Goal: Task Accomplishment & Management: Manage account settings

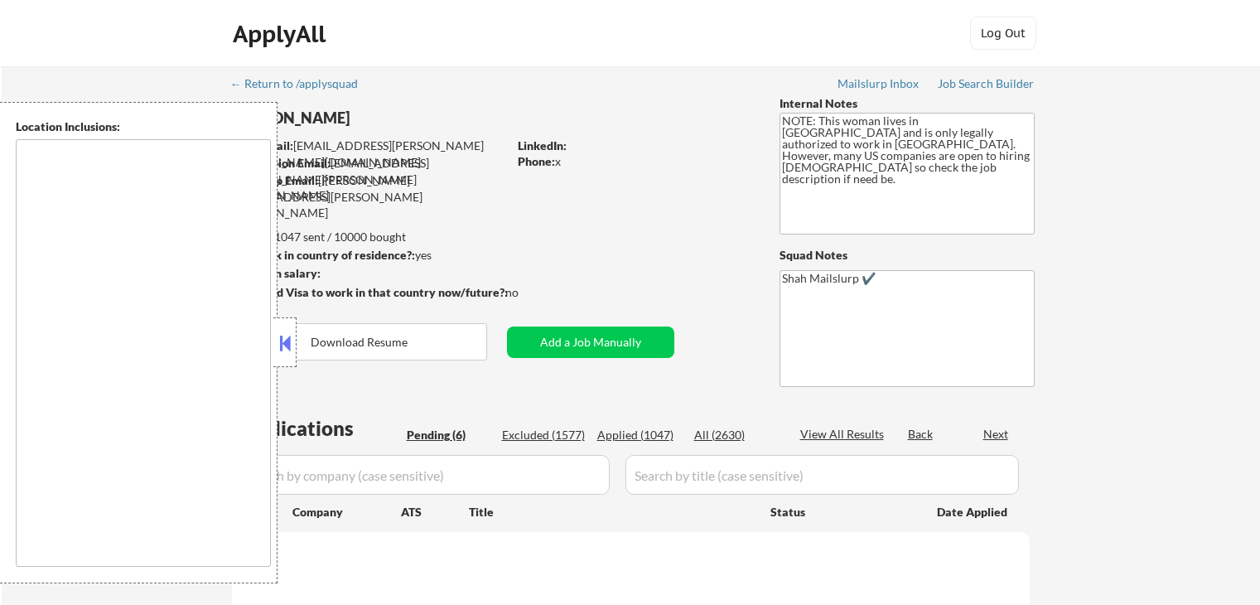
scroll to position [249, 0]
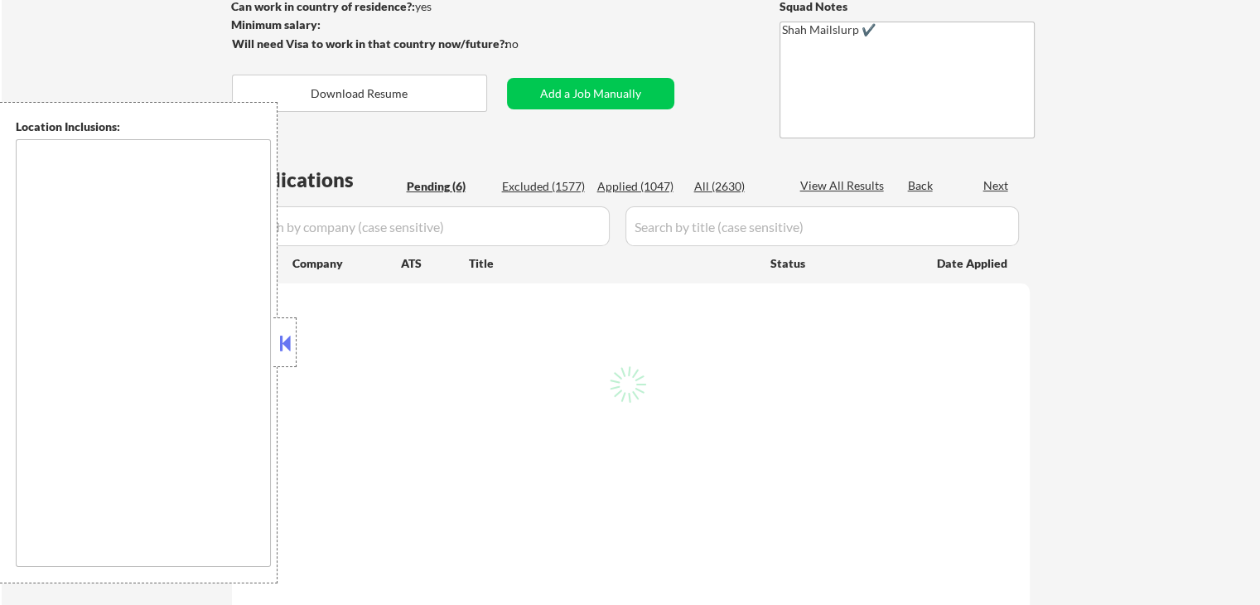
type textarea "[GEOGRAPHIC_DATA], [GEOGRAPHIC_DATA] [GEOGRAPHIC_DATA], [GEOGRAPHIC_DATA] [GEOG…"
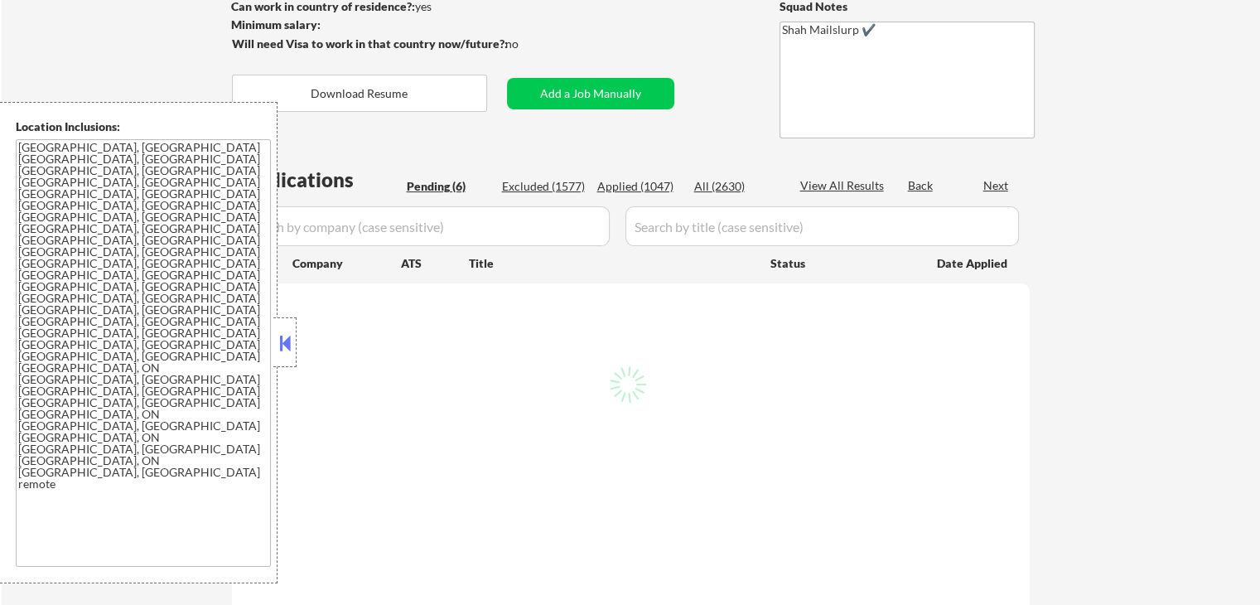
select select ""pending""
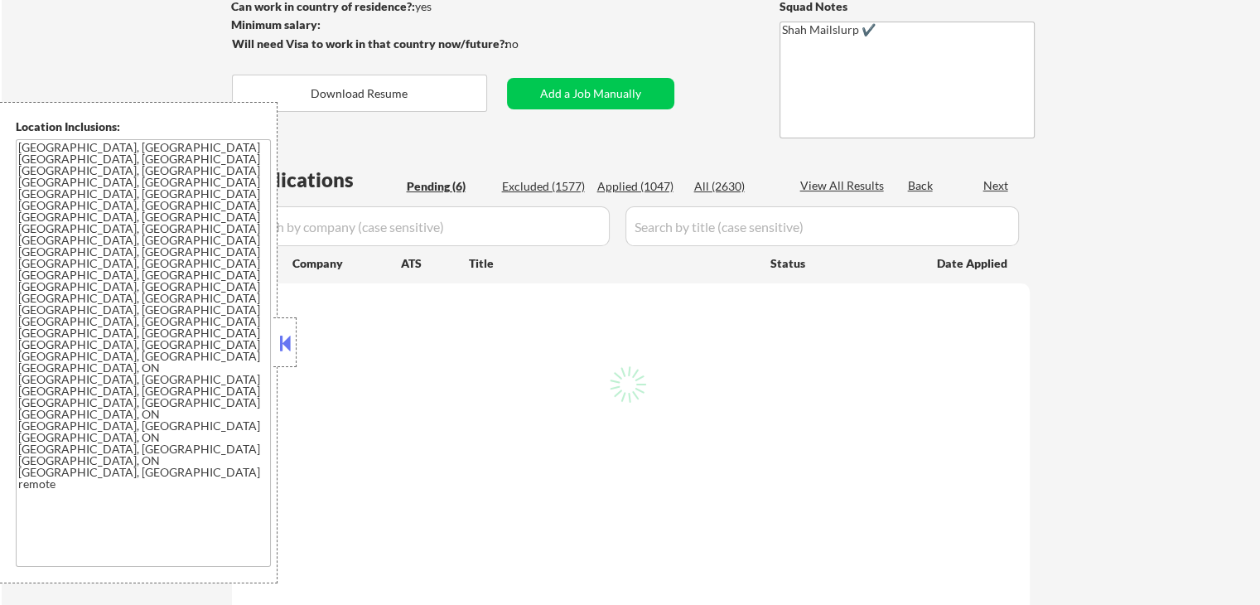
select select ""pending""
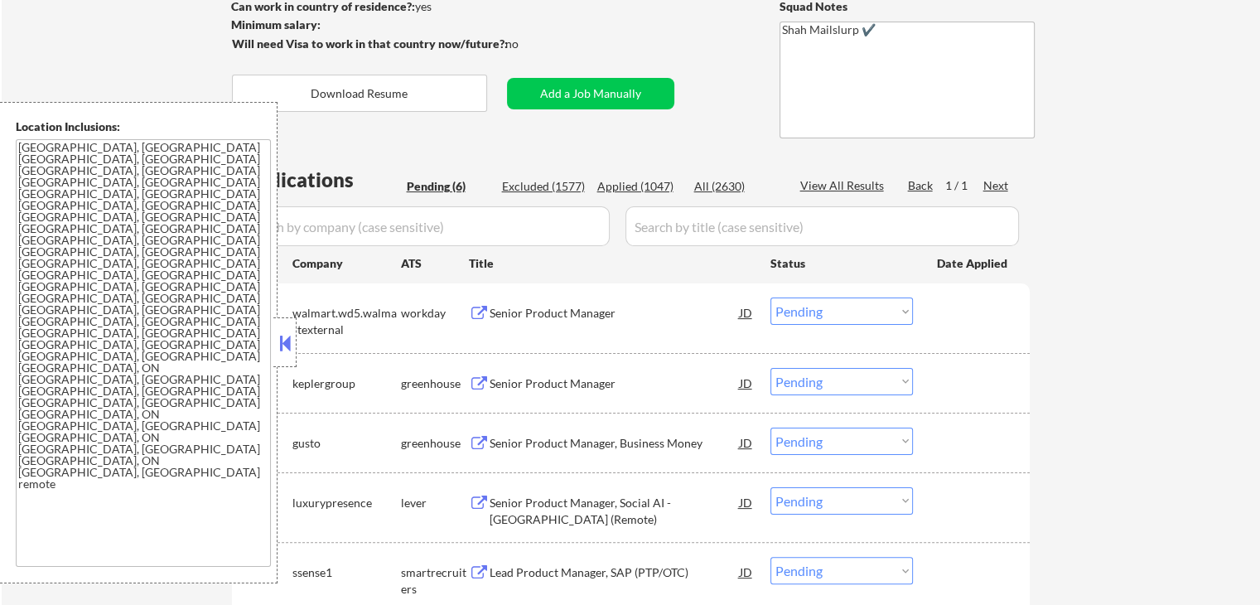
click at [283, 345] on button at bounding box center [285, 343] width 18 height 25
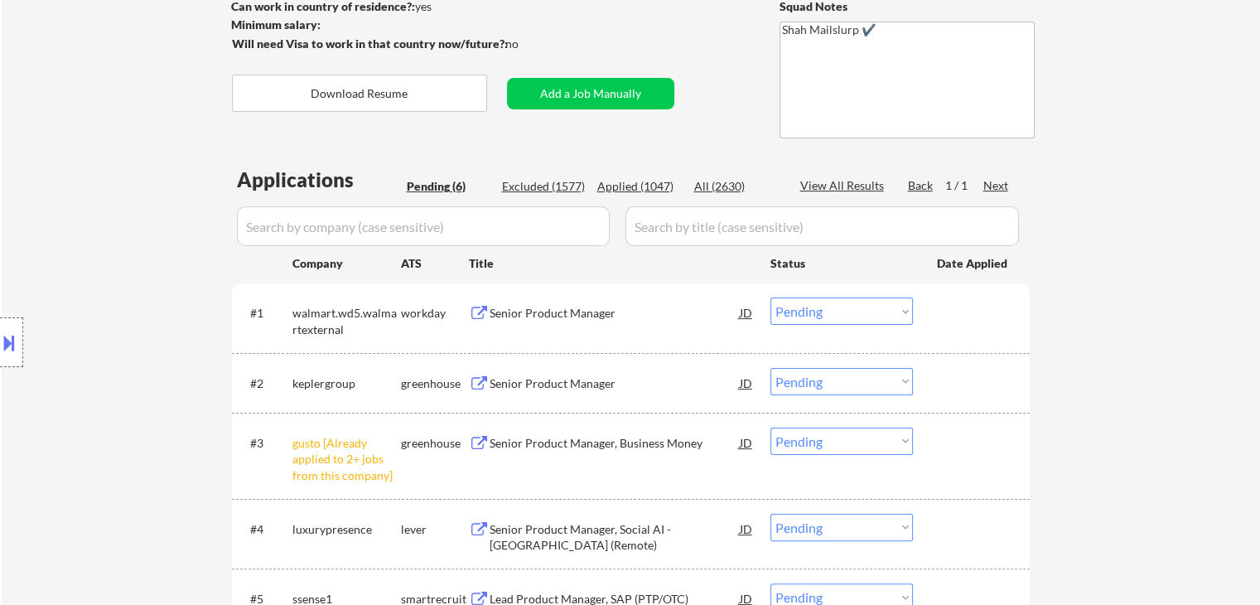
click at [474, 380] on button at bounding box center [479, 384] width 21 height 16
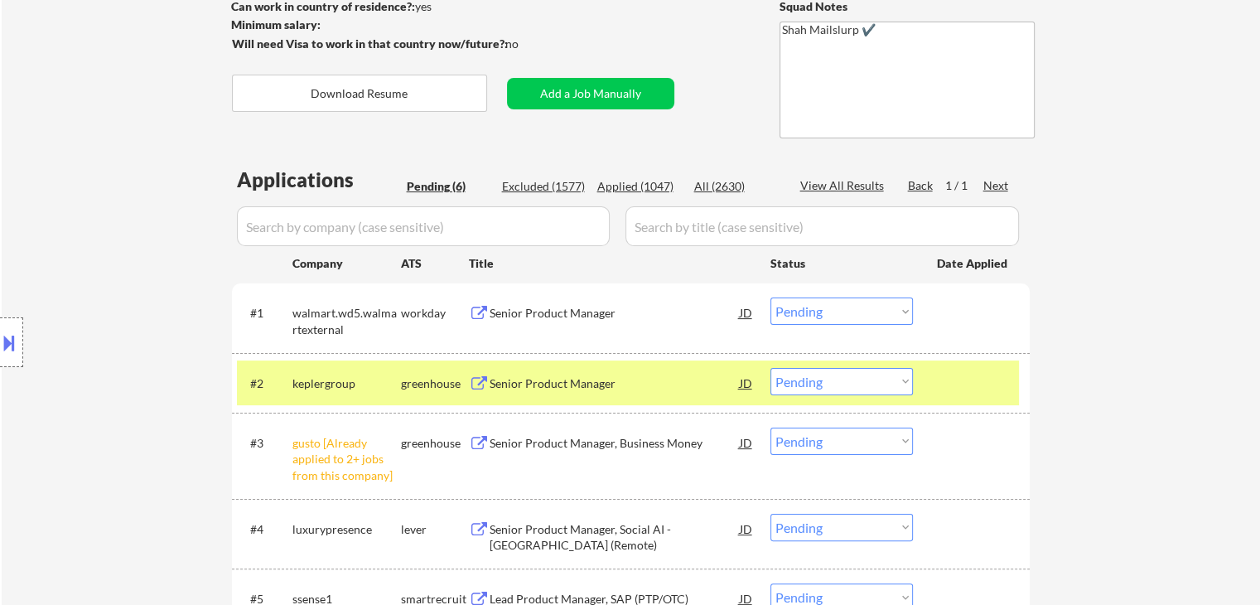
click at [519, 309] on div "Senior Product Manager" at bounding box center [615, 313] width 250 height 17
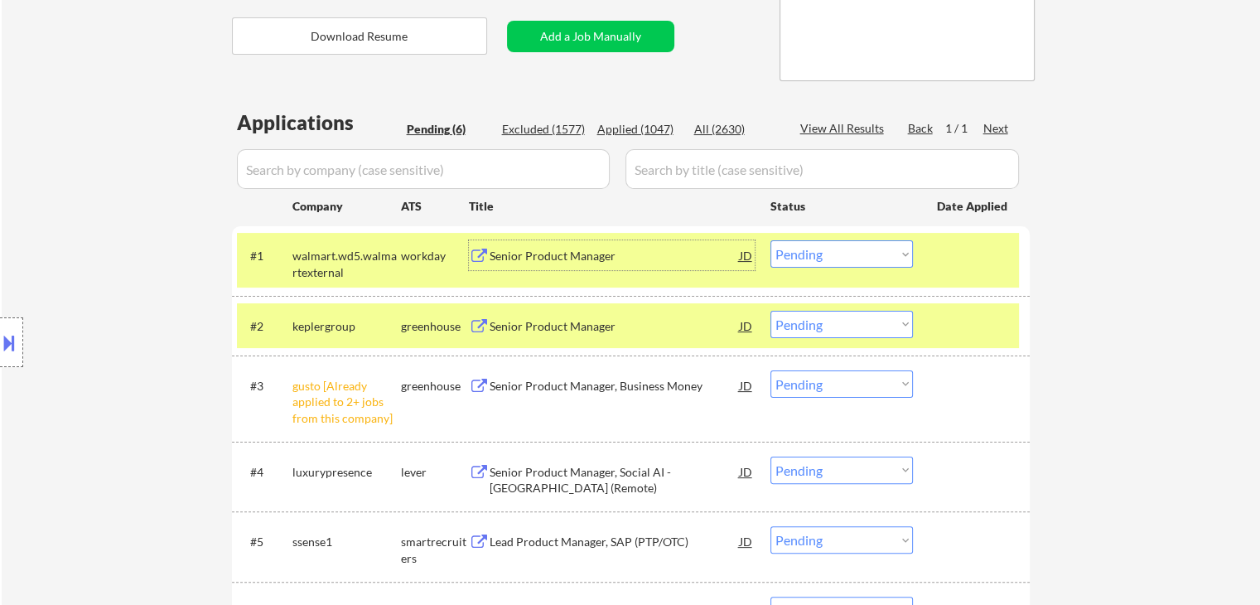
scroll to position [497, 0]
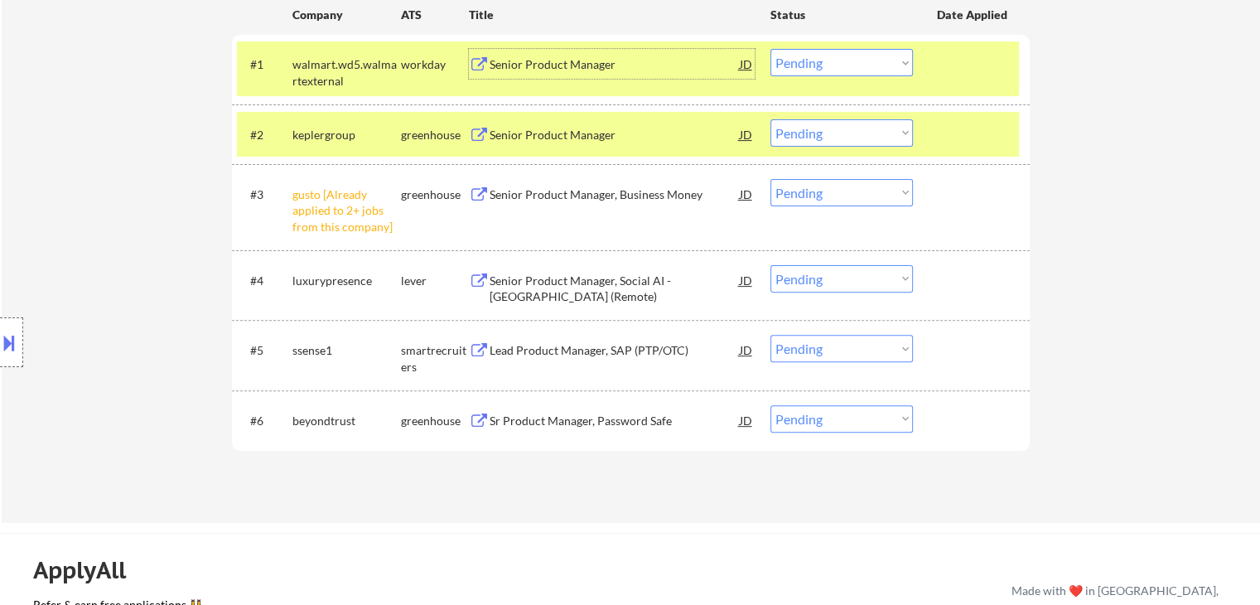
click at [825, 193] on select "Choose an option... Pending Applied Excluded (Questions) Excluded (Expired) Exc…" at bounding box center [841, 192] width 142 height 27
click at [770, 179] on select "Choose an option... Pending Applied Excluded (Questions) Excluded (Expired) Exc…" at bounding box center [841, 192] width 142 height 27
select select ""pending""
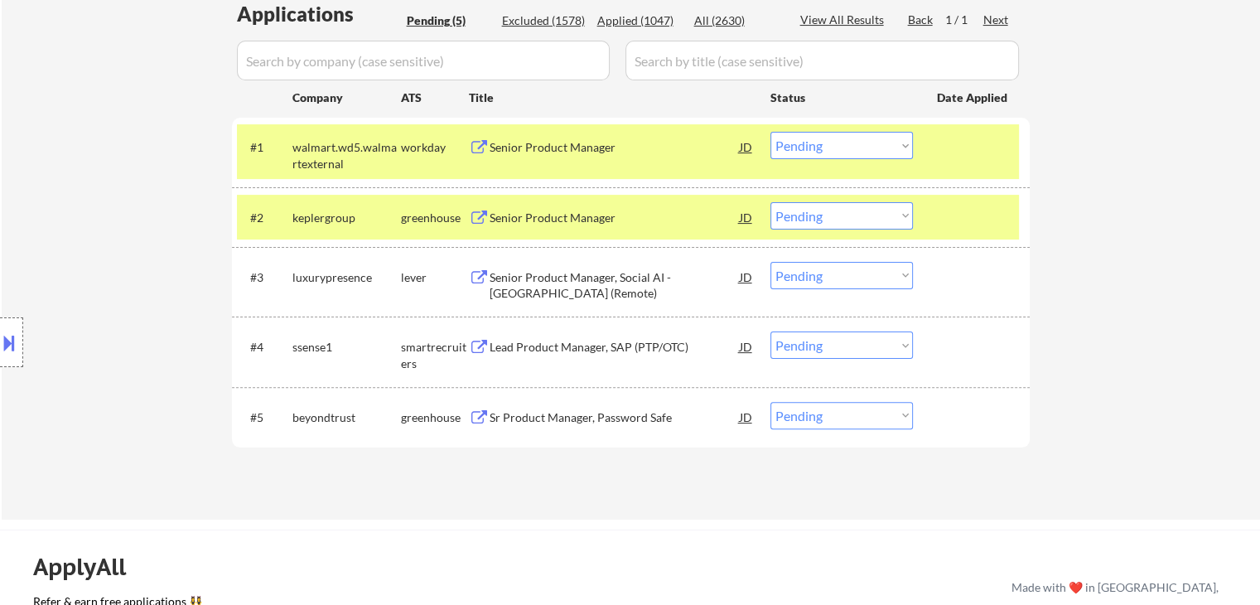
scroll to position [414, 0]
click at [828, 225] on select "Choose an option... Pending Applied Excluded (Questions) Excluded (Expired) Exc…" at bounding box center [841, 215] width 142 height 27
click at [770, 202] on select "Choose an option... Pending Applied Excluded (Questions) Excluded (Expired) Exc…" at bounding box center [841, 215] width 142 height 27
select select ""pending""
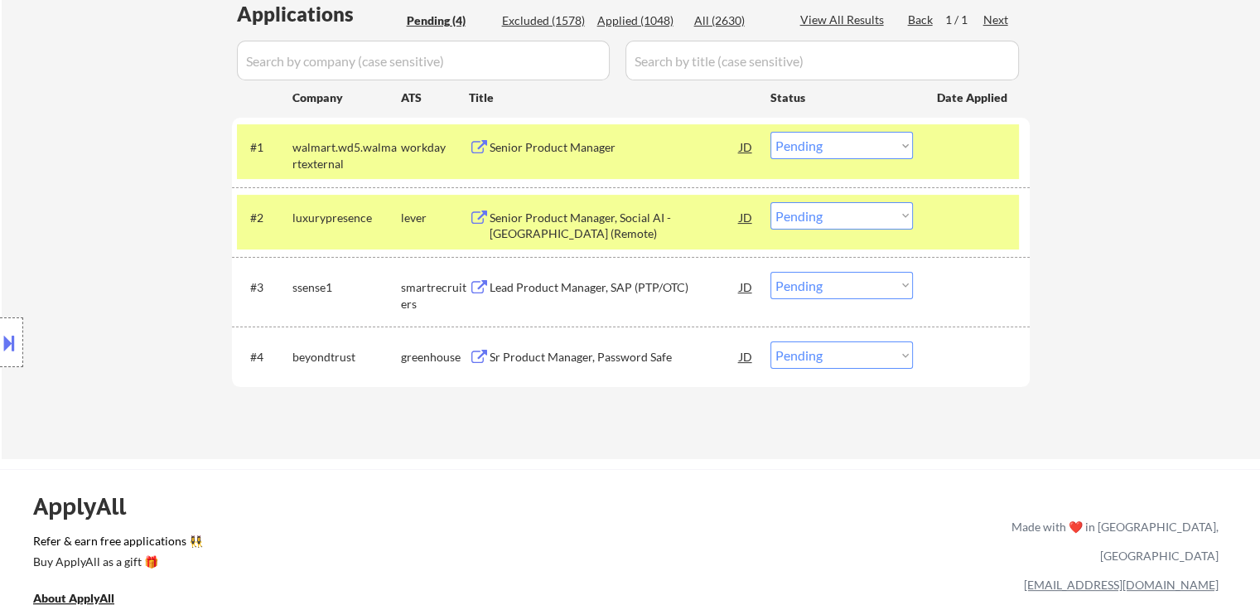
click at [590, 156] on div "Senior Product Manager" at bounding box center [615, 147] width 250 height 30
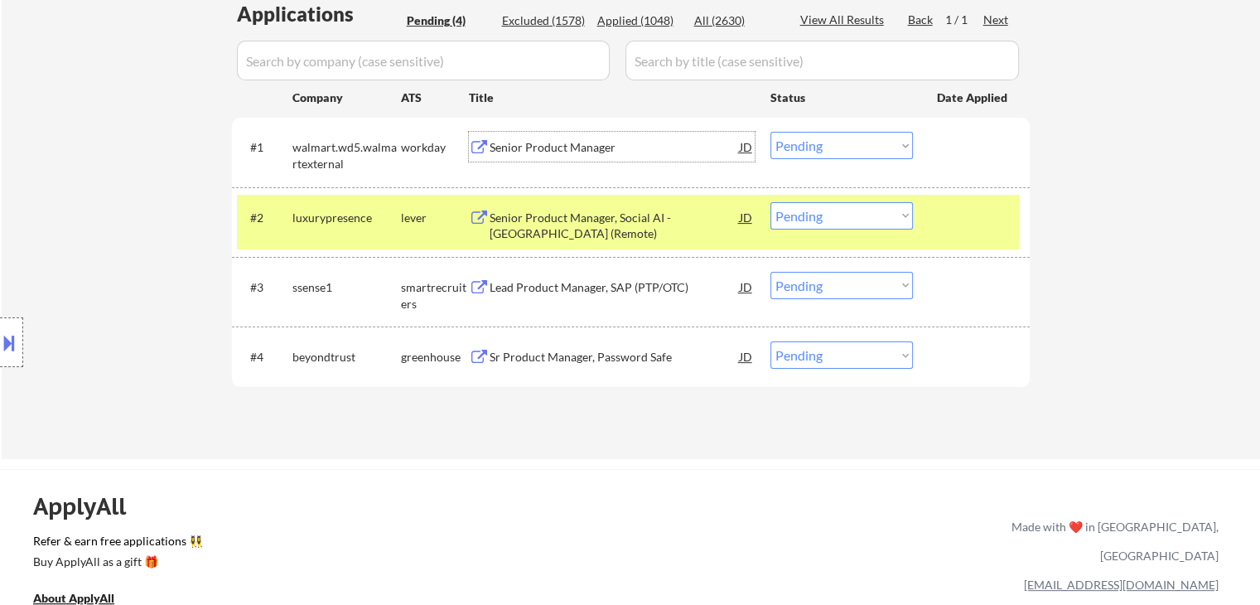
click at [2, 351] on button at bounding box center [9, 342] width 18 height 27
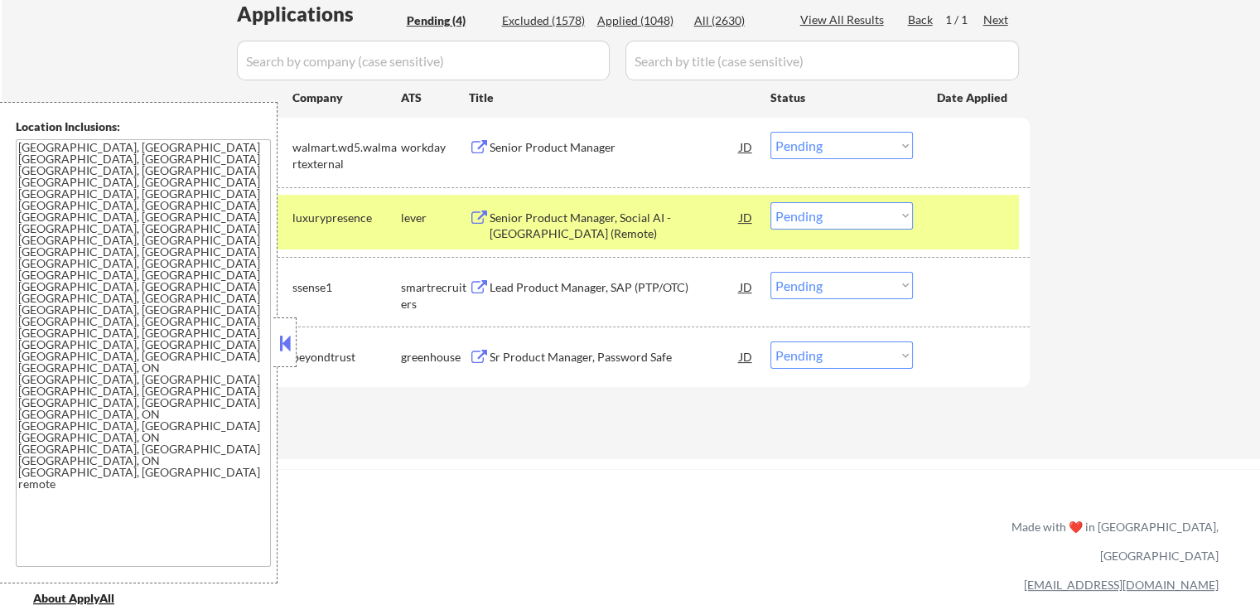
click at [802, 135] on select "Choose an option... Pending Applied Excluded (Questions) Excluded (Expired) Exc…" at bounding box center [841, 145] width 142 height 27
click at [770, 132] on select "Choose an option... Pending Applied Excluded (Questions) Excluded (Expired) Exc…" at bounding box center [841, 145] width 142 height 27
click at [546, 229] on div "Senior Product Manager, Social AI - [GEOGRAPHIC_DATA] (Remote)" at bounding box center [615, 226] width 250 height 32
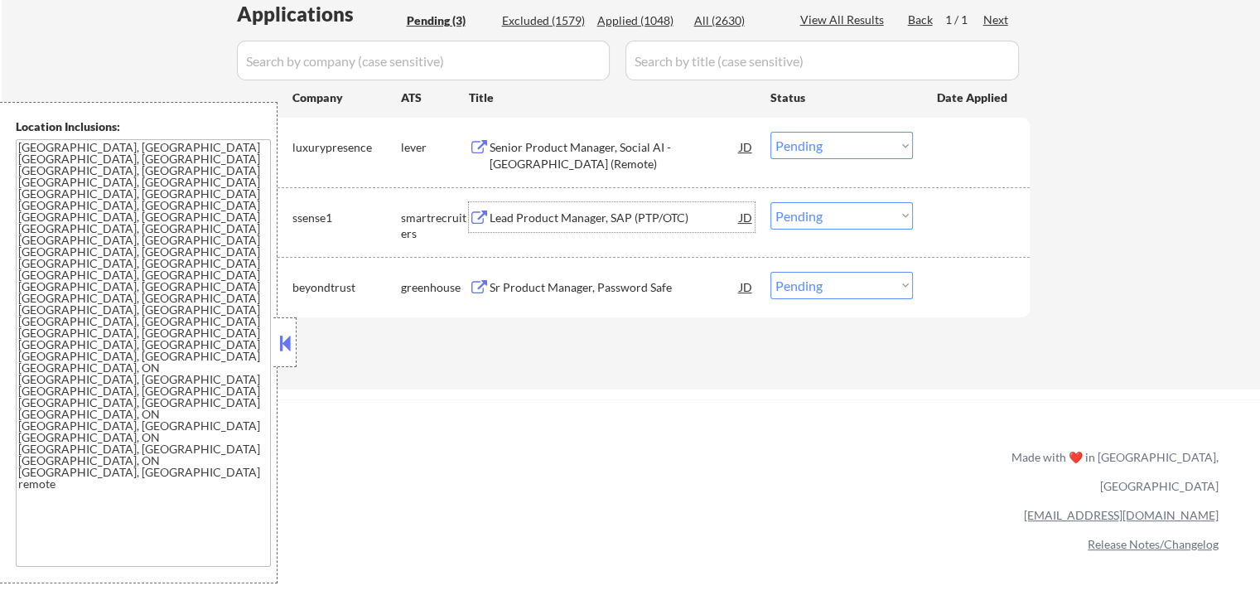
click at [552, 217] on div "Lead Product Manager, SAP (PTP/OTC)" at bounding box center [615, 218] width 250 height 17
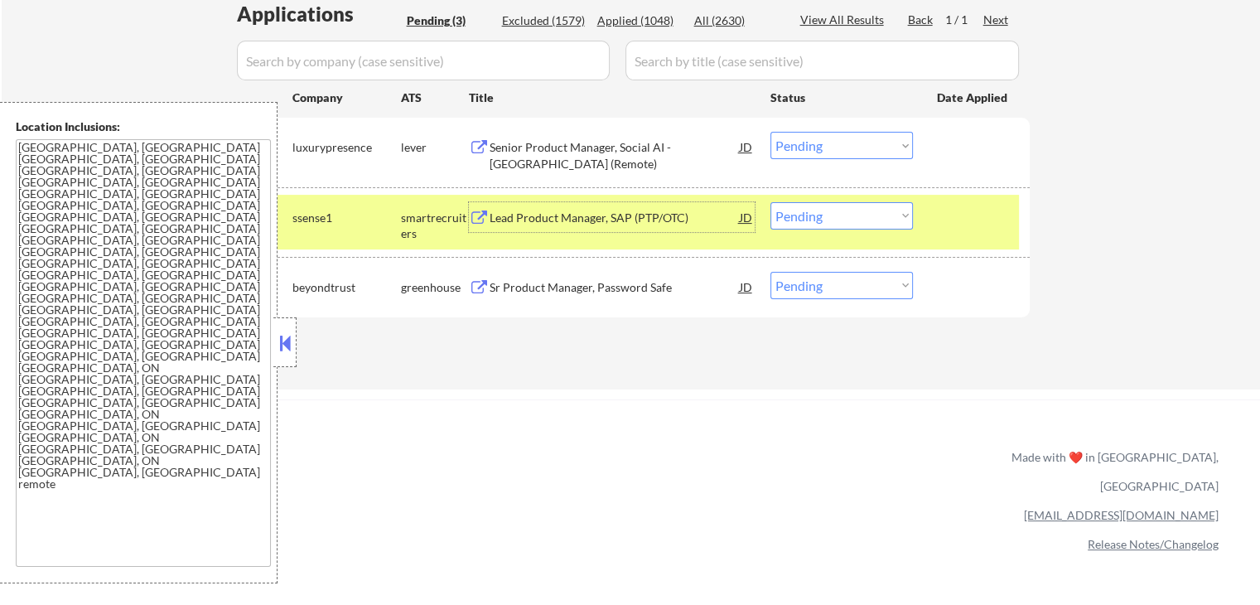
click at [508, 283] on div "Sr Product Manager, Password Safe" at bounding box center [615, 287] width 250 height 17
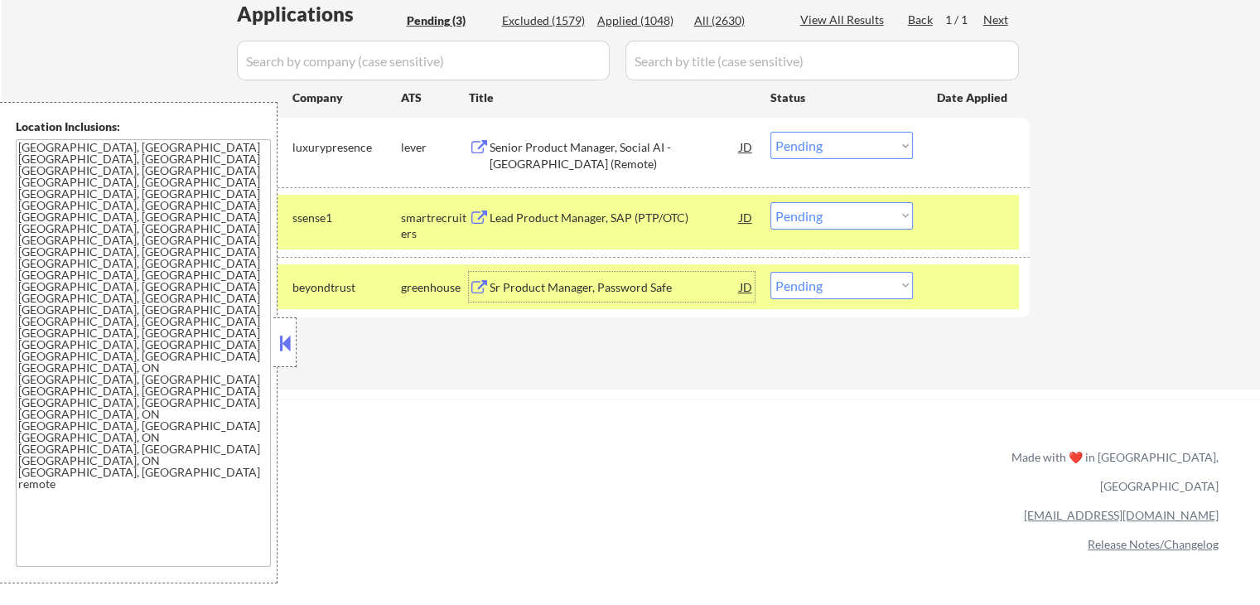
click at [814, 142] on select "Choose an option... Pending Applied Excluded (Questions) Excluded (Expired) Exc…" at bounding box center [841, 145] width 142 height 27
click at [770, 132] on select "Choose an option... Pending Applied Excluded (Questions) Excluded (Expired) Exc…" at bounding box center [841, 145] width 142 height 27
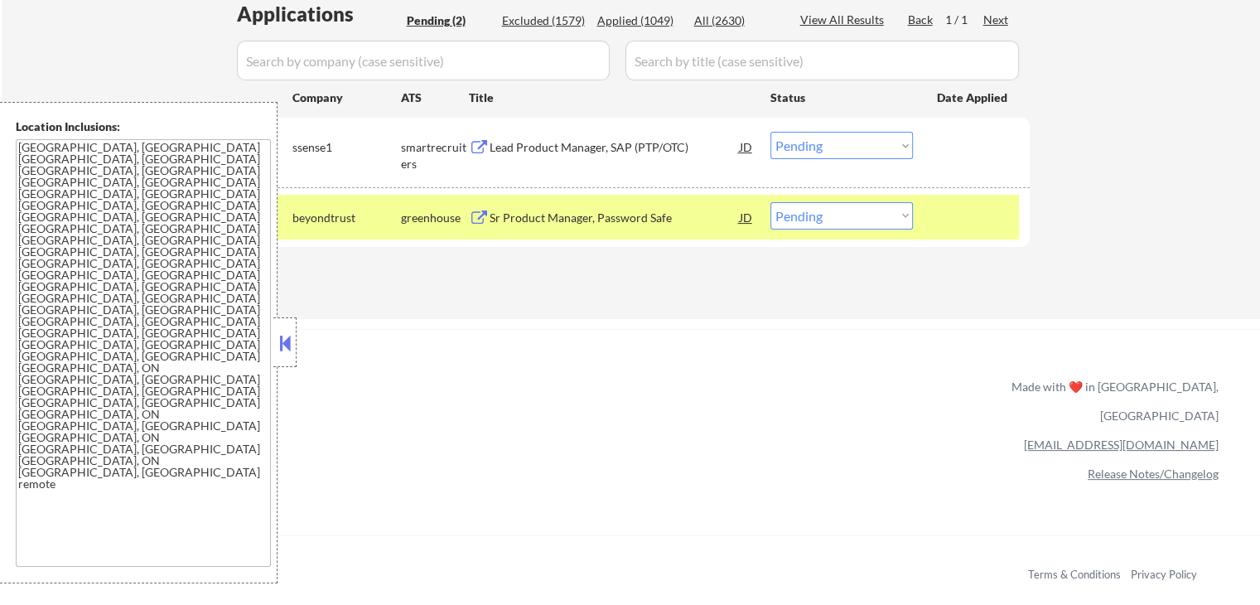
click at [832, 147] on select "Choose an option... Pending Applied Excluded (Questions) Excluded (Expired) Exc…" at bounding box center [841, 145] width 142 height 27
click at [770, 132] on select "Choose an option... Pending Applied Excluded (Questions) Excluded (Expired) Exc…" at bounding box center [841, 145] width 142 height 27
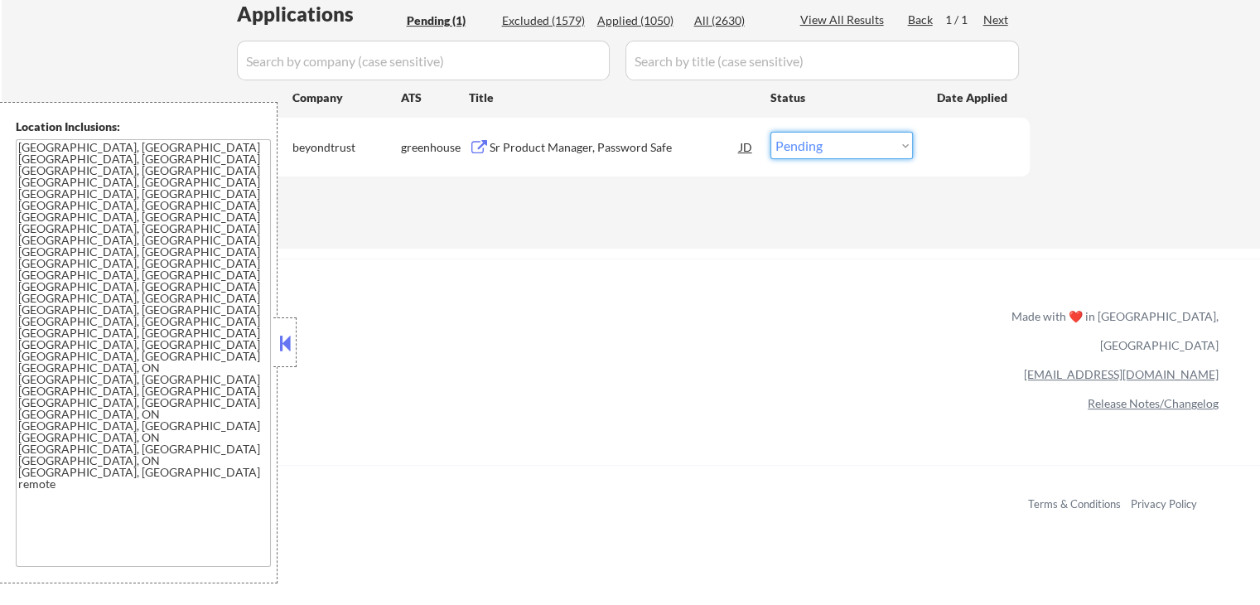
click at [808, 153] on select "Choose an option... Pending Applied Excluded (Questions) Excluded (Expired) Exc…" at bounding box center [841, 145] width 142 height 27
select select ""applied""
click at [770, 132] on select "Choose an option... Pending Applied Excluded (Questions) Excluded (Expired) Exc…" at bounding box center [841, 145] width 142 height 27
click at [1012, 186] on div "Applications Pending (1) Excluded (1579) Applied (1050) All (2630) View All Res…" at bounding box center [631, 108] width 798 height 217
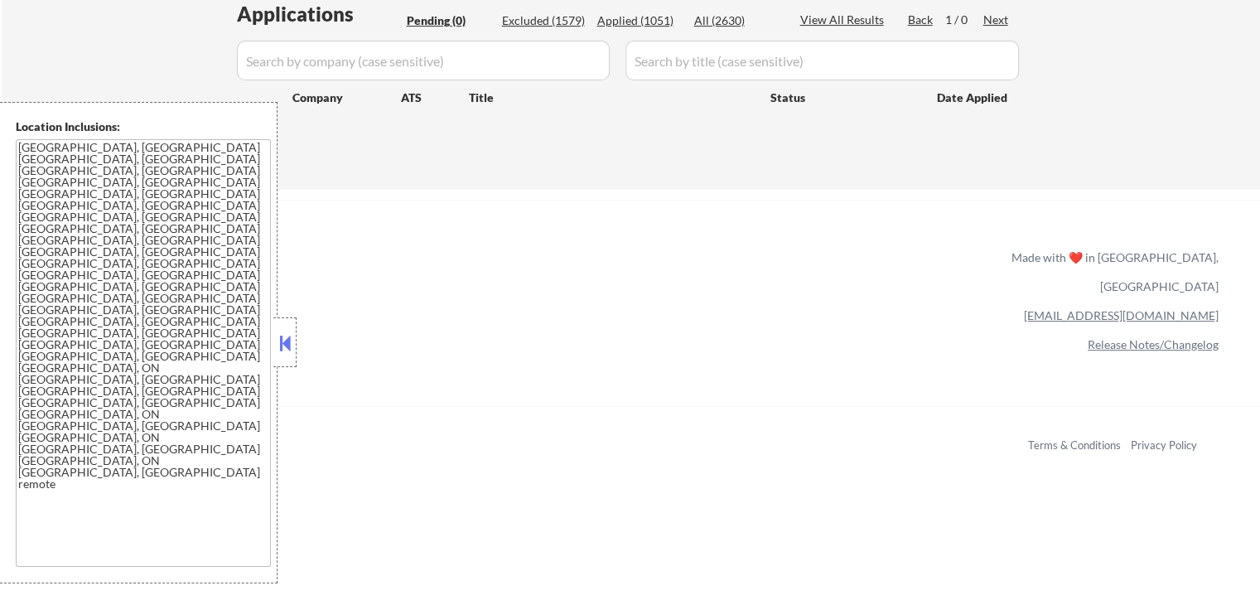
scroll to position [331, 0]
